Goal: Task Accomplishment & Management: Manage account settings

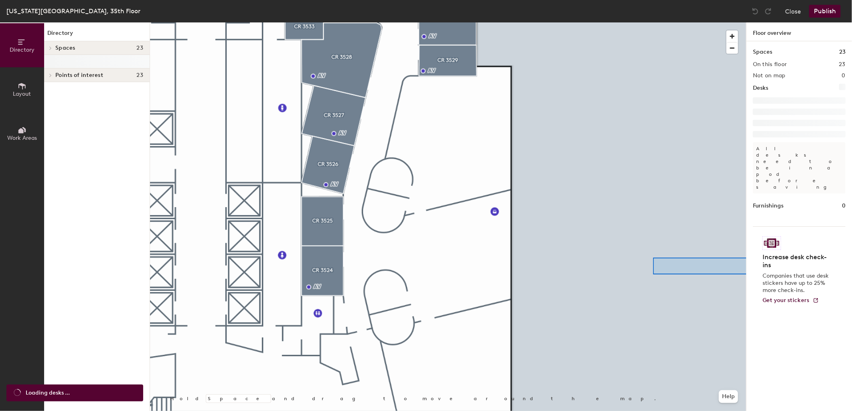
click at [757, 275] on div "Directory Layout Work Areas Directory Spaces 23 CR 3506 CR 3507 CR 3508/09 CR 3…" at bounding box center [426, 216] width 852 height 389
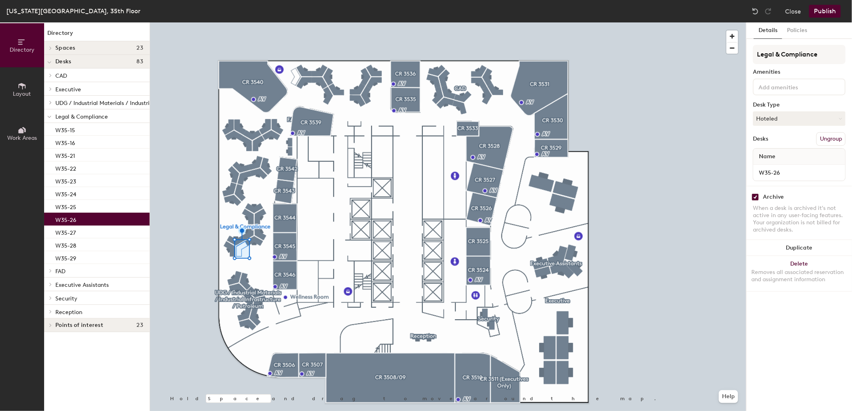
click at [752, 198] on input "checkbox" at bounding box center [754, 197] width 7 height 7
checkbox input "false"
click at [828, 13] on button "Publish" at bounding box center [825, 11] width 32 height 13
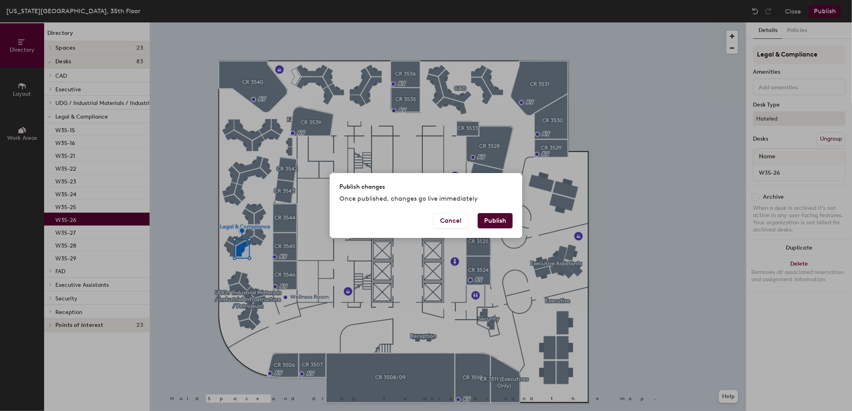
click at [503, 216] on button "Publish" at bounding box center [495, 220] width 35 height 15
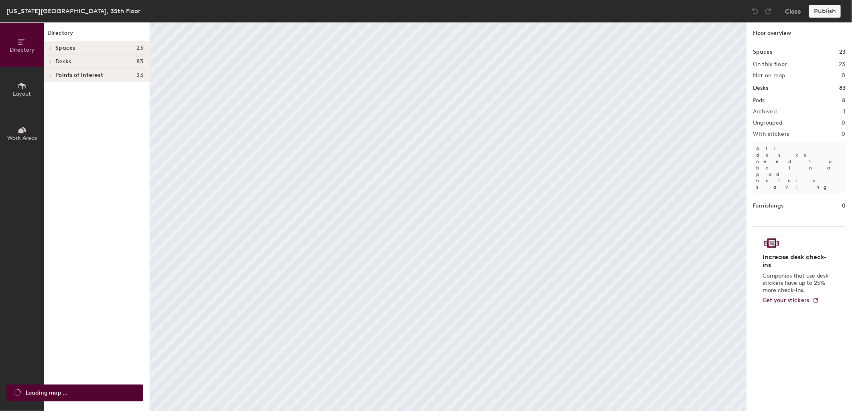
click at [66, 45] on span "Spaces" at bounding box center [65, 48] width 20 height 6
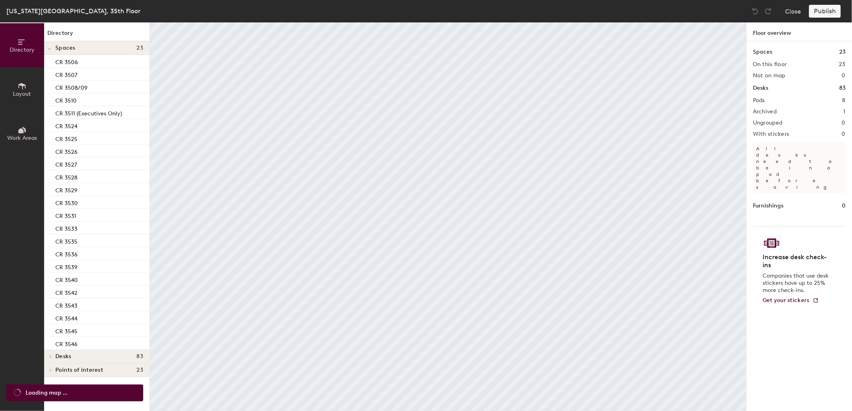
click at [51, 46] on span at bounding box center [49, 48] width 4 height 7
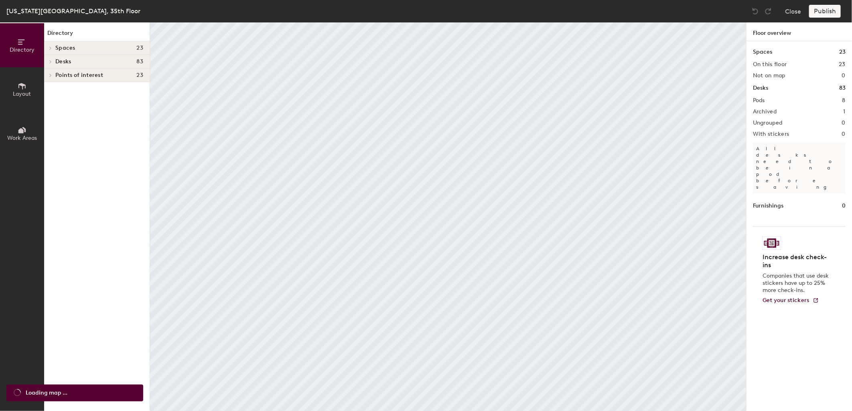
click at [50, 59] on div at bounding box center [49, 61] width 10 height 13
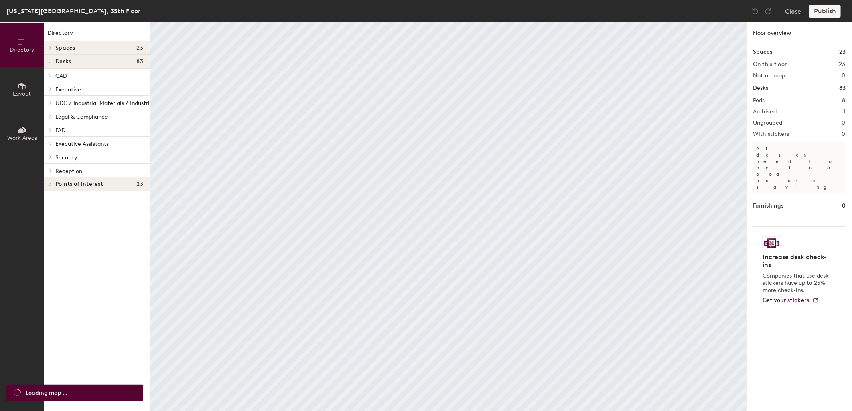
click at [53, 99] on div at bounding box center [49, 102] width 10 height 13
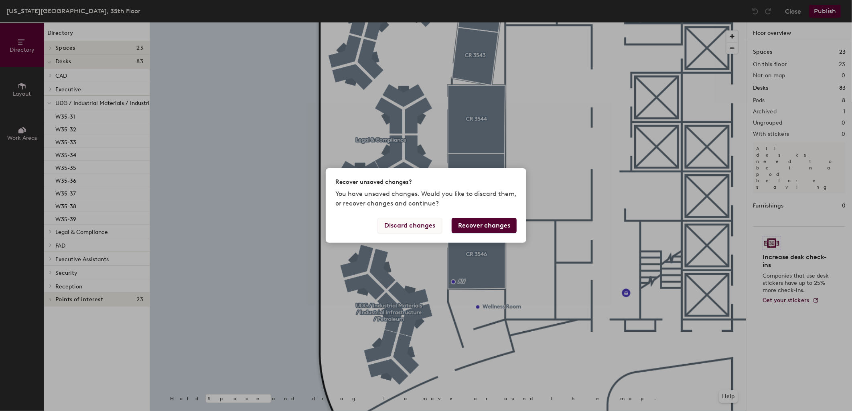
click at [407, 223] on button "Discard changes" at bounding box center [409, 225] width 65 height 15
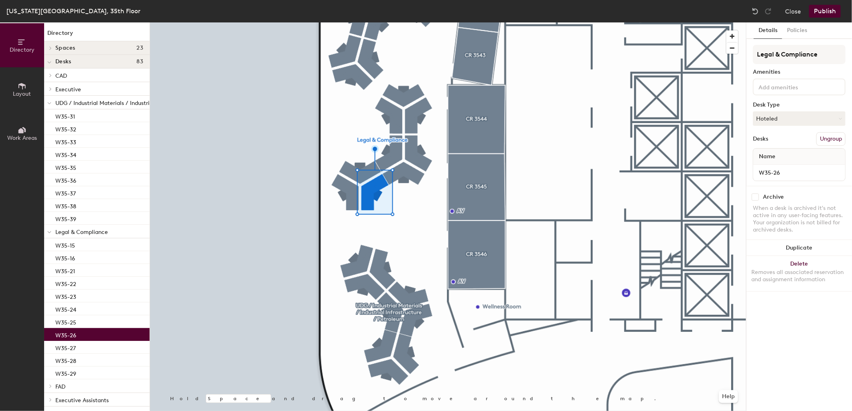
click at [761, 196] on div "Archive" at bounding box center [799, 197] width 93 height 7
click at [751, 196] on input "checkbox" at bounding box center [754, 197] width 7 height 7
checkbox input "true"
click at [824, 14] on button "Publish" at bounding box center [825, 11] width 32 height 13
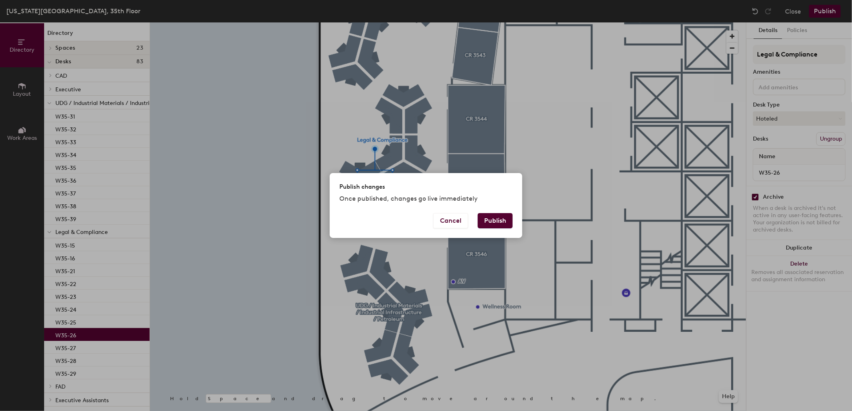
click at [504, 223] on button "Publish" at bounding box center [495, 220] width 35 height 15
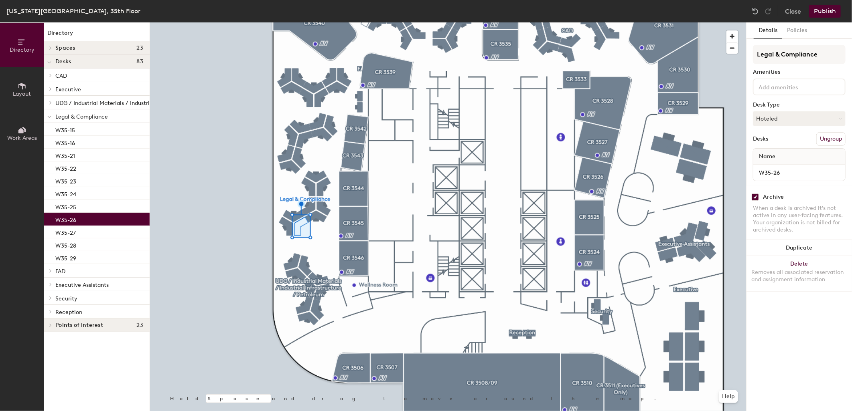
click at [755, 194] on input "checkbox" at bounding box center [754, 197] width 7 height 7
checkbox input "false"
click at [780, 118] on button "Hoteled" at bounding box center [799, 118] width 93 height 14
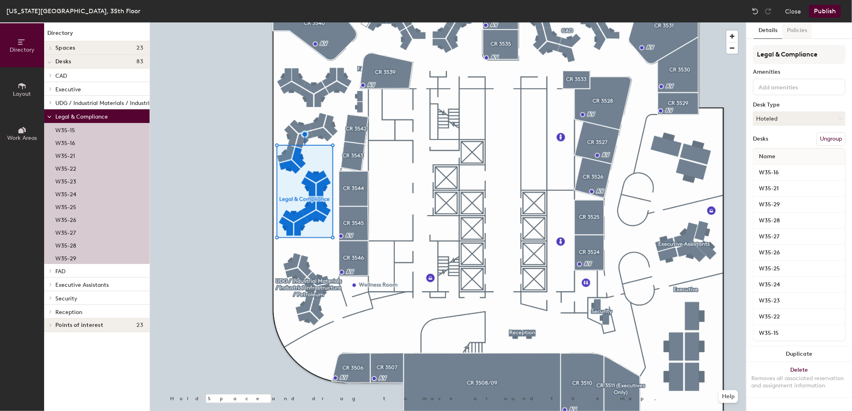
click at [800, 26] on button "Policies" at bounding box center [797, 30] width 30 height 16
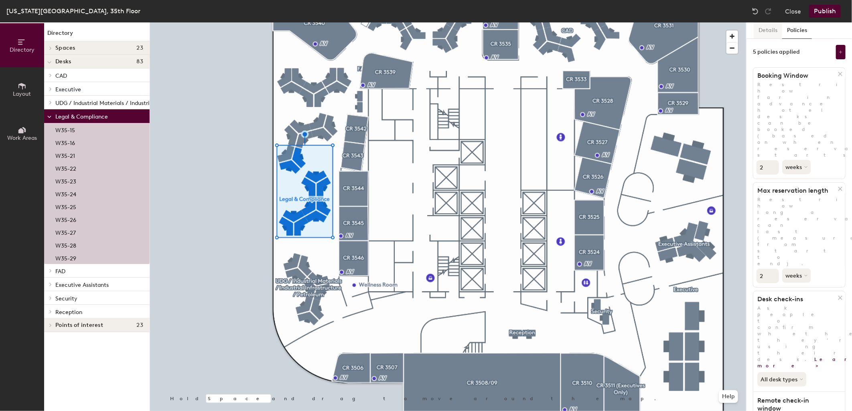
click at [774, 26] on button "Details" at bounding box center [768, 30] width 28 height 16
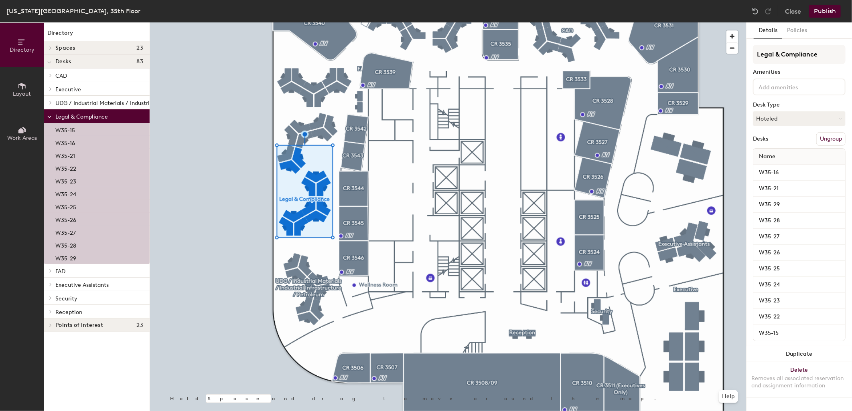
click at [818, 8] on button "Publish" at bounding box center [825, 11] width 32 height 13
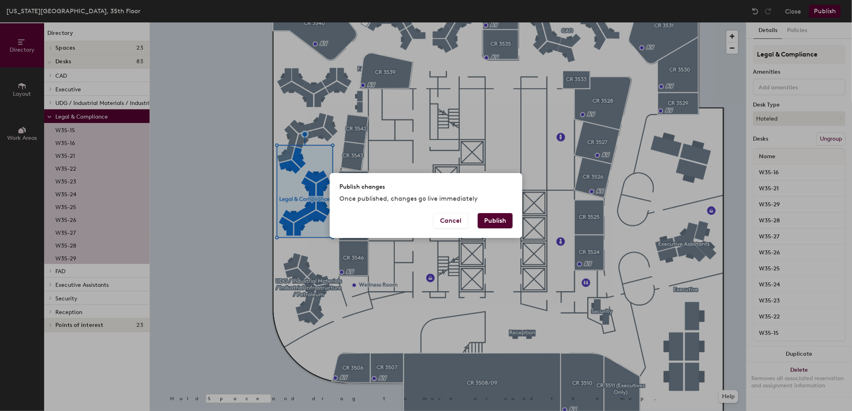
click at [497, 214] on button "Publish" at bounding box center [495, 220] width 35 height 15
